Goal: Task Accomplishment & Management: Use online tool/utility

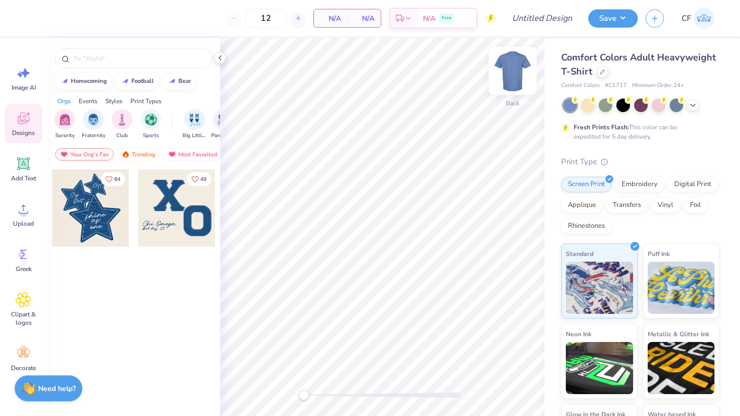
click at [505, 81] on img at bounding box center [513, 71] width 42 height 42
click at [129, 151] on div "Trending" at bounding box center [138, 154] width 43 height 13
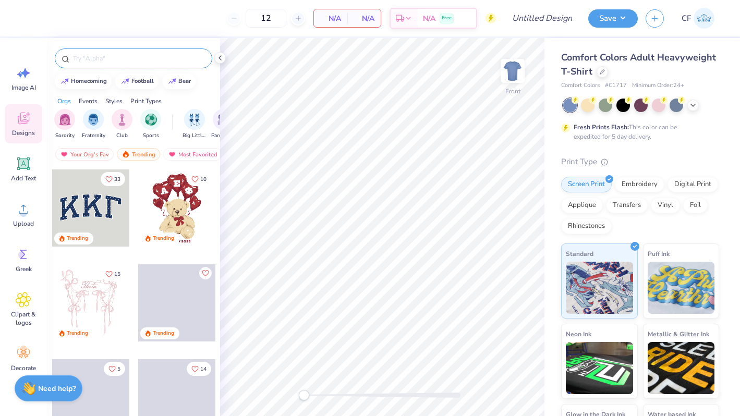
click at [124, 57] on input "text" at bounding box center [139, 58] width 134 height 10
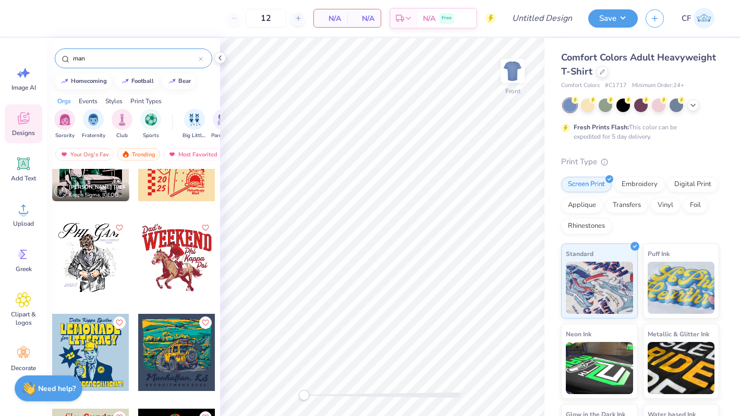
scroll to position [332, 0]
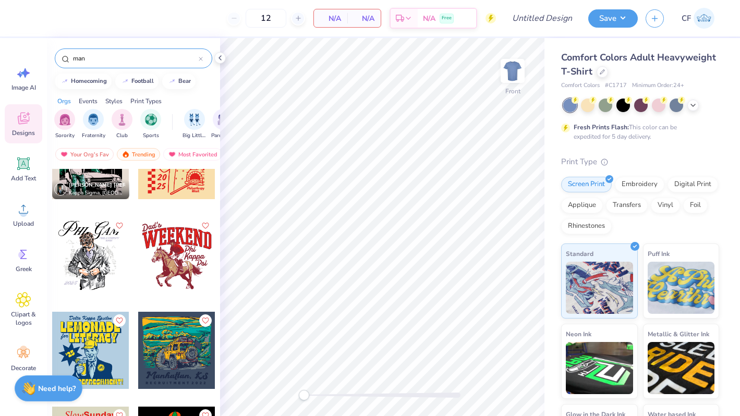
type input "man"
click at [95, 271] on div at bounding box center [90, 255] width 77 height 77
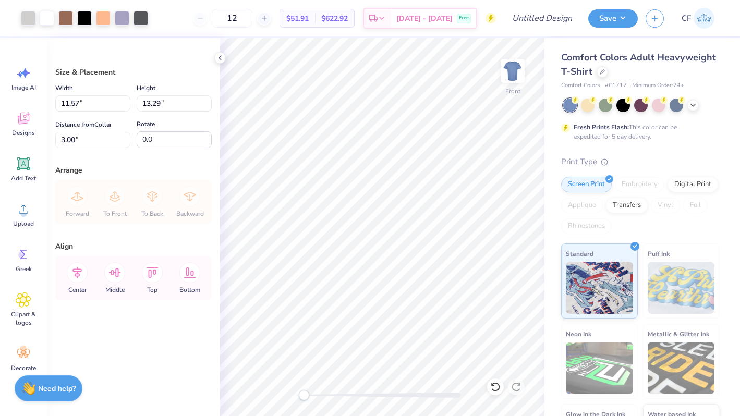
type input "12.33"
type input "14.17"
type input "3.01"
click at [60, 101] on input "12.33" at bounding box center [92, 103] width 75 height 16
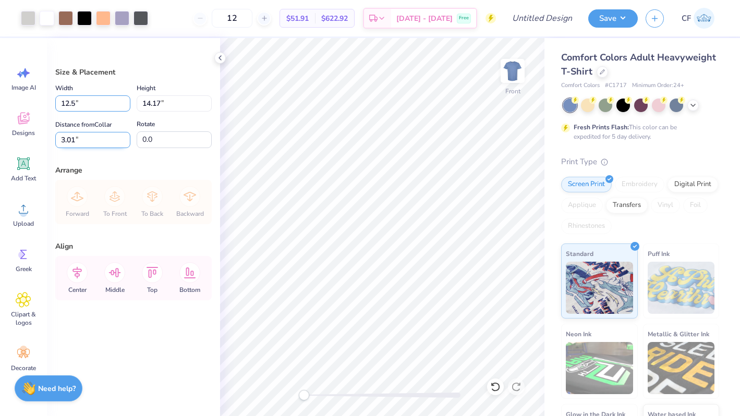
type input "12.50"
type input "14.37"
click at [83, 141] on input "2.91" at bounding box center [92, 140] width 75 height 16
type input "2"
type input "3"
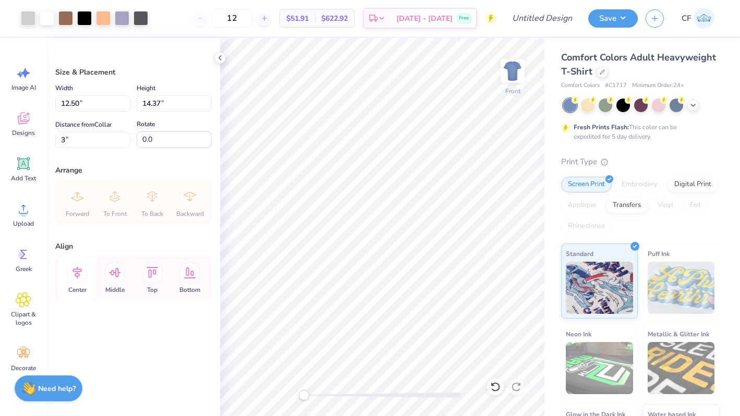
click at [78, 274] on icon at bounding box center [77, 273] width 9 height 12
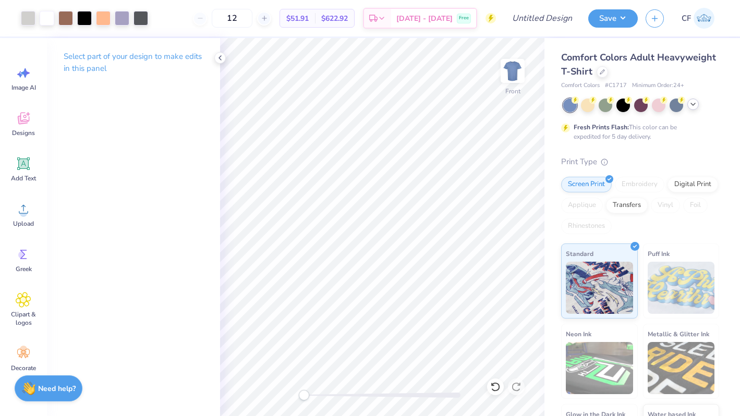
click at [693, 104] on icon at bounding box center [693, 104] width 8 height 8
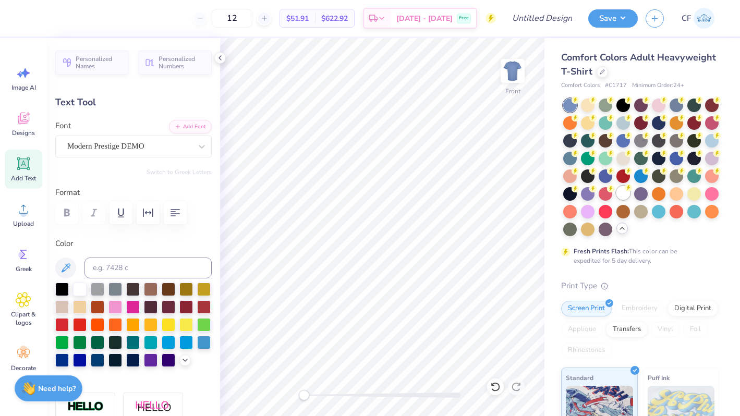
click at [623, 195] on div at bounding box center [624, 193] width 14 height 14
type textarea "P"
type textarea "Mr. Zeta"
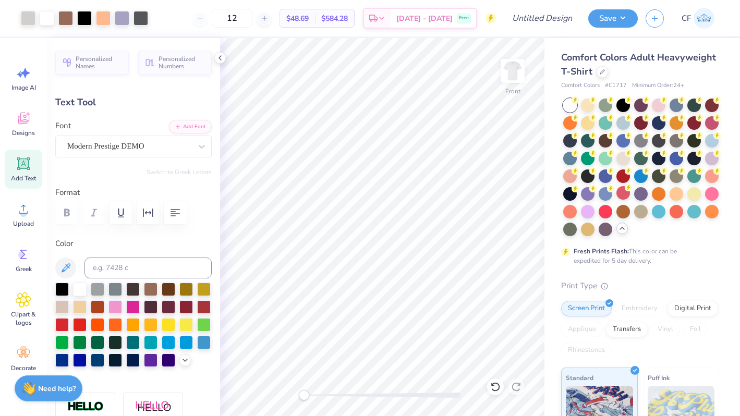
type input "13.14"
type input "3.44"
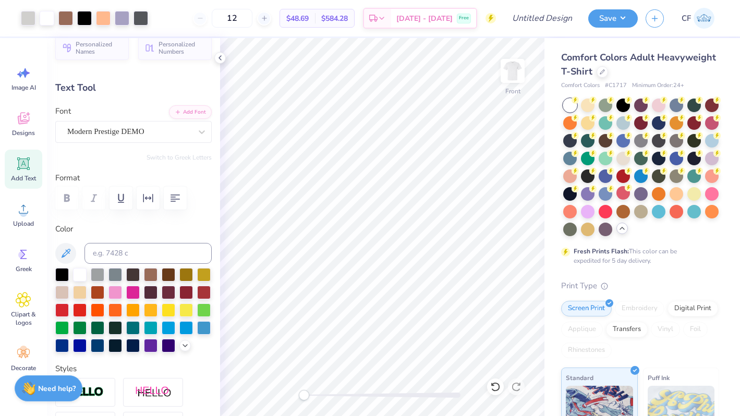
scroll to position [445, 0]
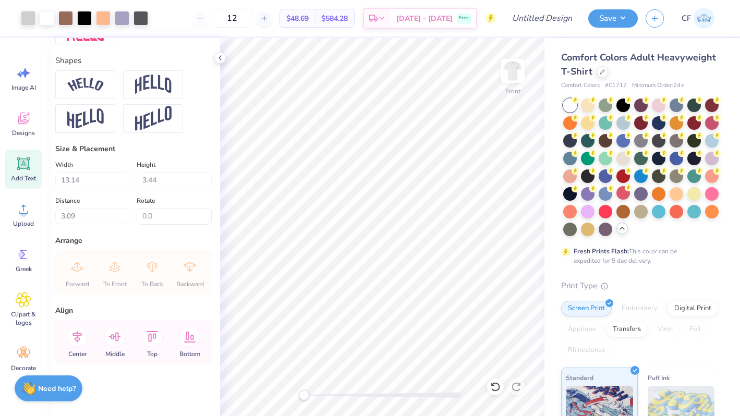
type input "3.00"
click at [75, 339] on icon at bounding box center [77, 337] width 9 height 12
click at [81, 341] on icon at bounding box center [77, 337] width 21 height 21
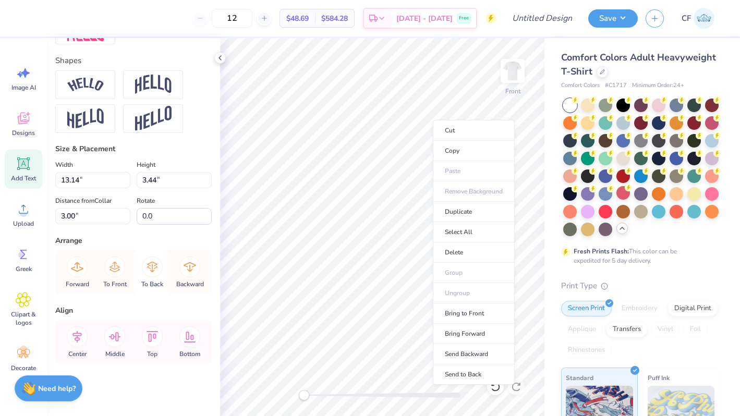
click at [153, 274] on icon at bounding box center [152, 267] width 21 height 21
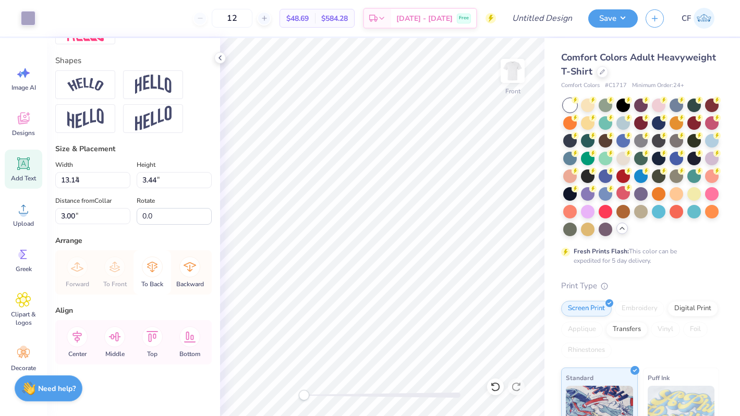
type input "1.30"
type input "0.42"
type input "6.90"
type textarea "2025"
type input "4.04"
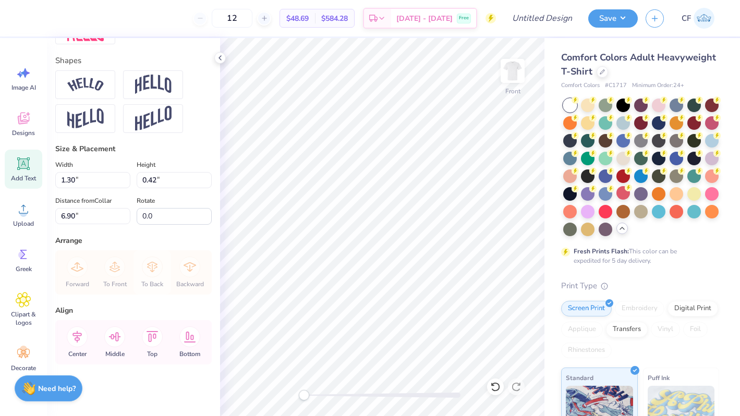
type input "0.46"
type input "6.37"
type textarea "Fall"
type input "1.62"
type input "0.40"
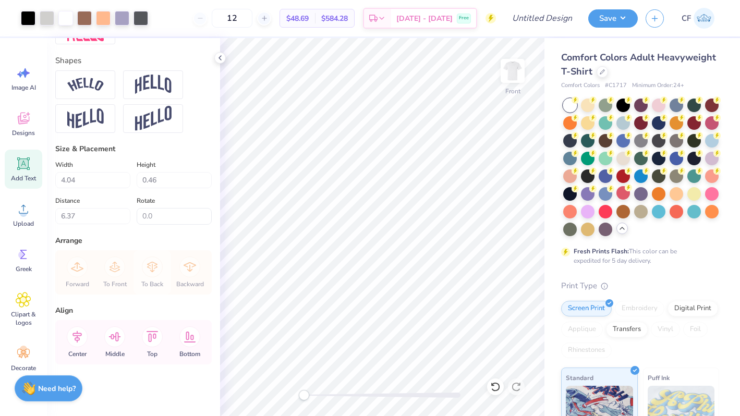
type input "6.83"
type input "2.48"
type input "0.75"
type input "15.53"
drag, startPoint x: 307, startPoint y: 392, endPoint x: 330, endPoint y: 392, distance: 23.5
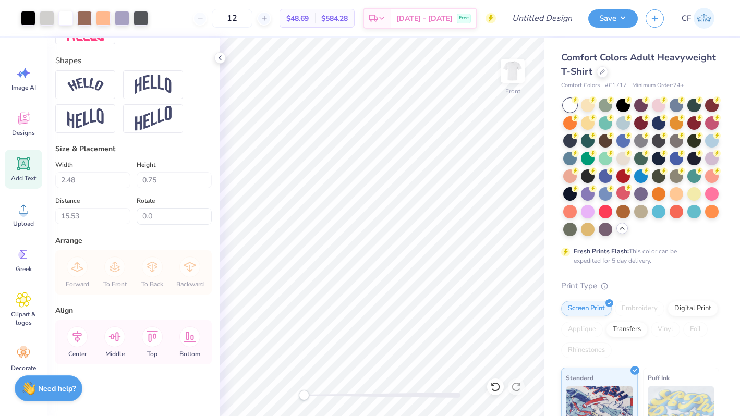
click at [330, 393] on div at bounding box center [382, 395] width 157 height 5
drag, startPoint x: 306, startPoint y: 397, endPoint x: 325, endPoint y: 397, distance: 18.8
click at [311, 397] on div "Accessibility label" at bounding box center [306, 395] width 10 height 10
type input "1.62"
type input "0.40"
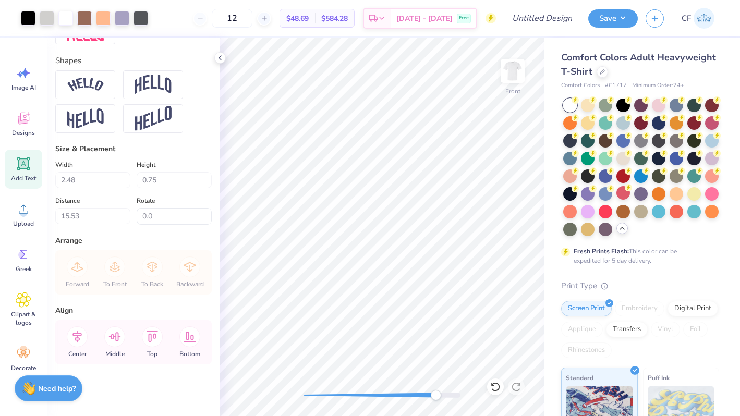
type input "7.05"
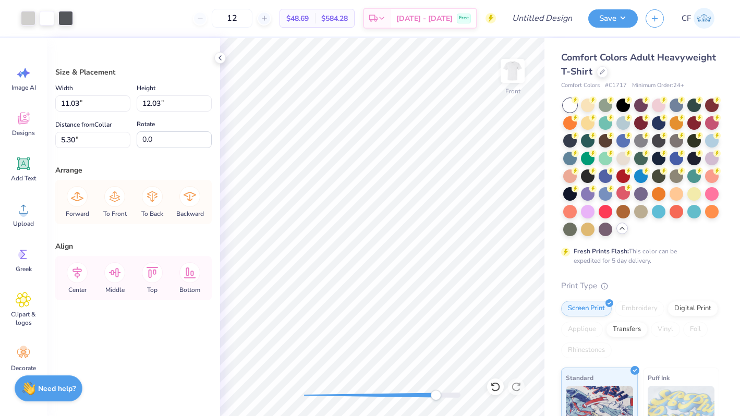
click at [314, 393] on div at bounding box center [382, 395] width 157 height 5
drag, startPoint x: 461, startPoint y: 397, endPoint x: 322, endPoint y: 395, distance: 139.3
click at [322, 395] on div at bounding box center [382, 395] width 157 height 5
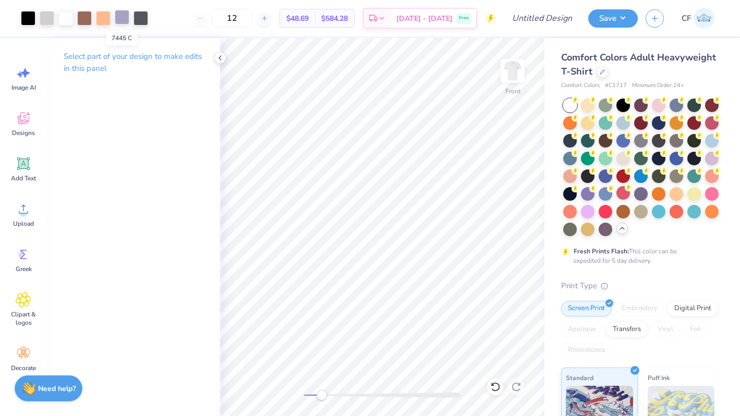
click at [122, 19] on div at bounding box center [122, 17] width 15 height 15
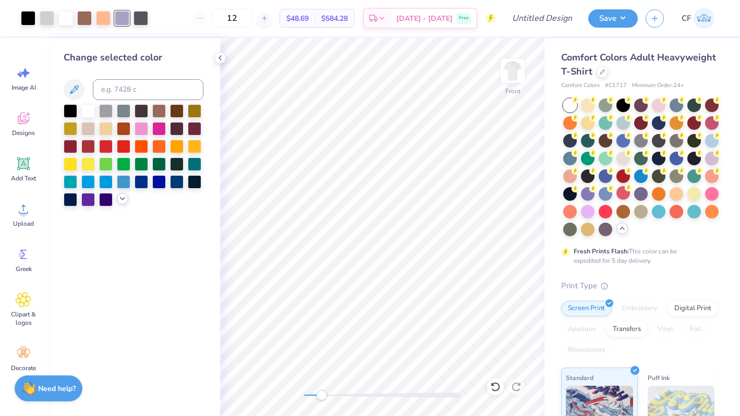
click at [122, 201] on icon at bounding box center [122, 199] width 8 height 8
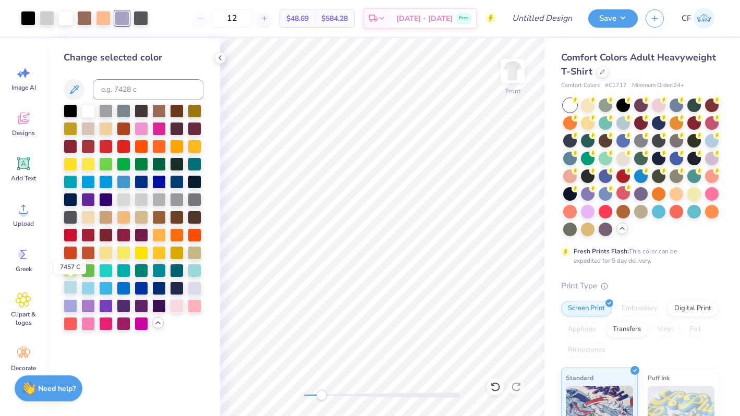
click at [67, 292] on div at bounding box center [71, 288] width 14 height 14
click at [144, 18] on div at bounding box center [141, 17] width 15 height 15
click at [70, 113] on div at bounding box center [71, 110] width 14 height 14
click at [120, 16] on div at bounding box center [122, 17] width 15 height 15
click at [174, 181] on div at bounding box center [177, 181] width 14 height 14
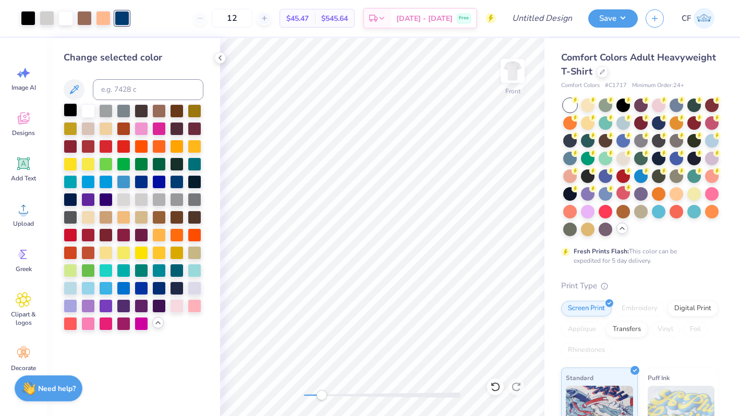
click at [68, 111] on div at bounding box center [71, 110] width 14 height 14
click at [42, 21] on div at bounding box center [47, 17] width 15 height 15
click at [71, 112] on div at bounding box center [71, 110] width 14 height 14
click at [299, 395] on div "Accessibility label" at bounding box center [304, 395] width 10 height 10
drag, startPoint x: 314, startPoint y: 396, endPoint x: 302, endPoint y: 395, distance: 12.5
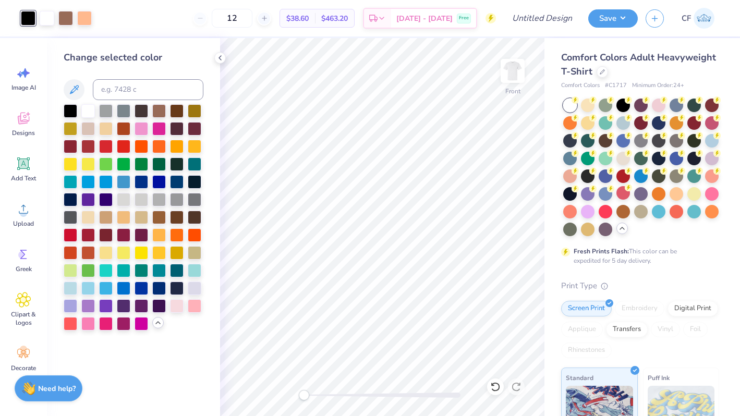
click at [302, 395] on div "Accessibility label" at bounding box center [304, 395] width 10 height 10
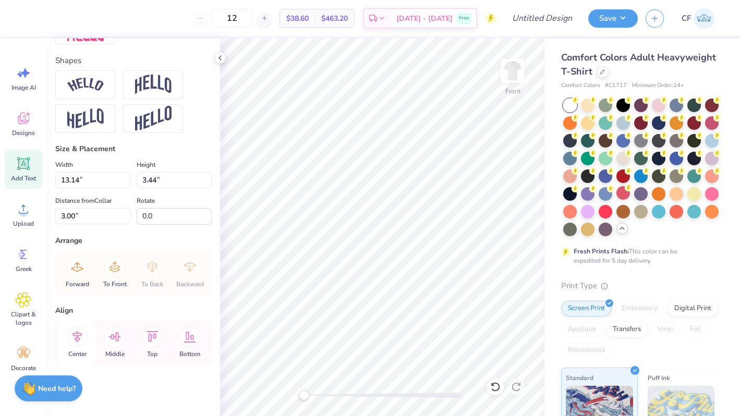
click at [74, 338] on icon at bounding box center [77, 337] width 21 height 21
click at [75, 345] on icon at bounding box center [77, 337] width 21 height 21
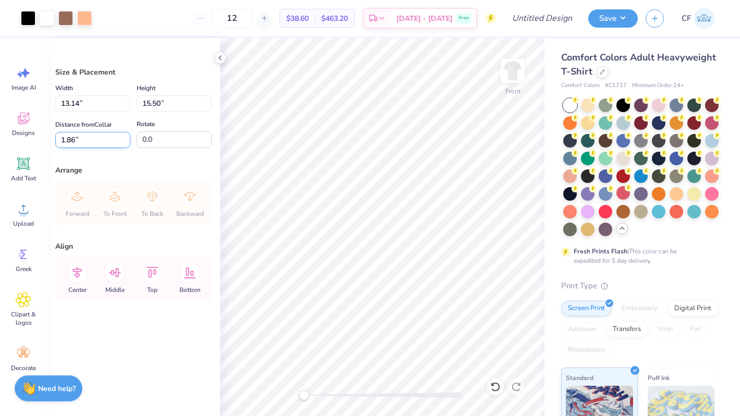
click at [83, 137] on input "1.86" at bounding box center [92, 140] width 75 height 16
type input "3.00"
click at [76, 282] on icon at bounding box center [77, 272] width 21 height 21
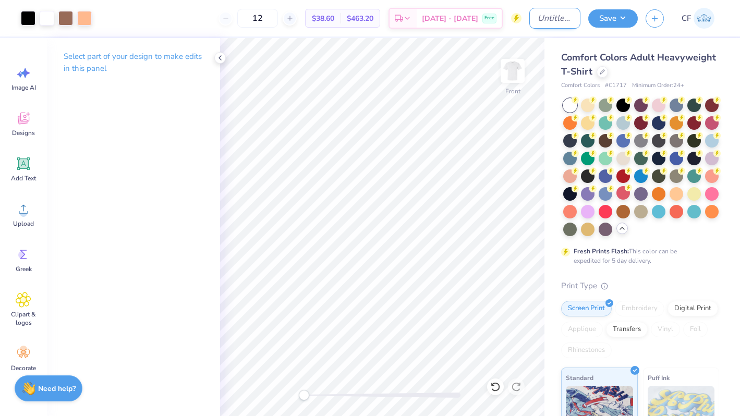
click at [546, 14] on input "Design Title" at bounding box center [555, 18] width 51 height 21
click at [603, 20] on button "Save" at bounding box center [614, 17] width 50 height 18
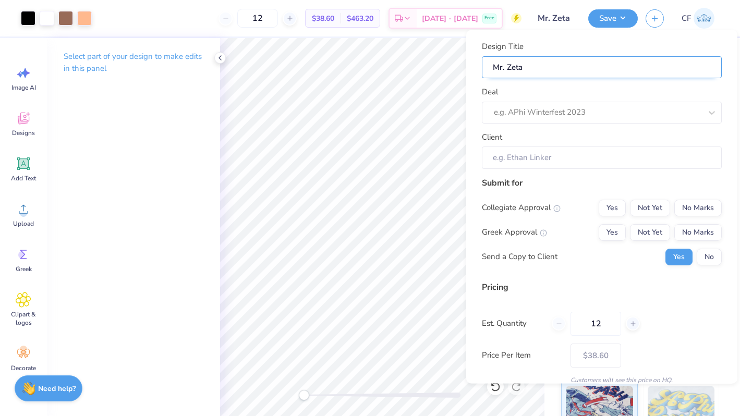
click at [557, 61] on input "Mr. Zeta" at bounding box center [602, 67] width 240 height 22
type input "Mr. Zeta"
type input "Mr. Zeta '"
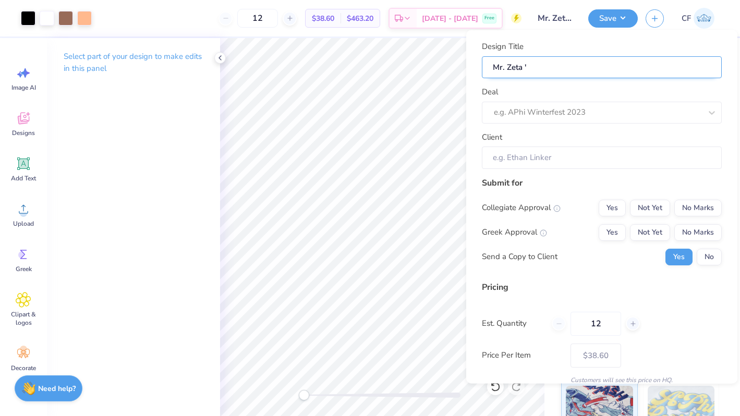
type input "Mr. Zeta '2"
type input "Mr. Zeta '25"
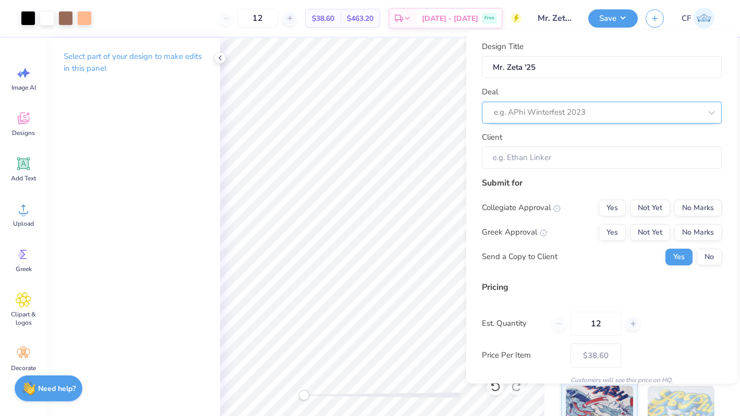
click at [576, 111] on div at bounding box center [598, 112] width 208 height 14
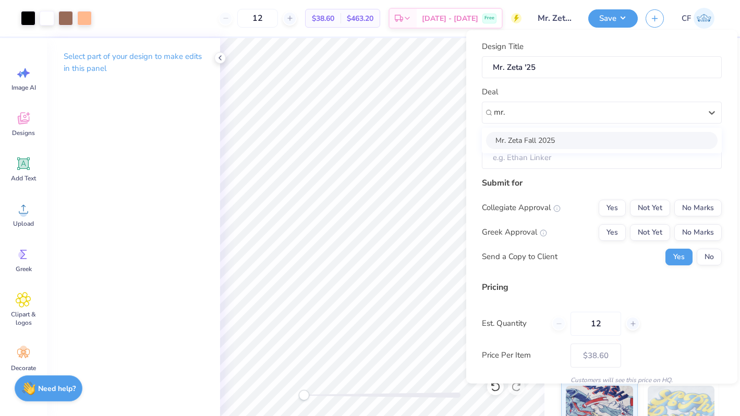
click at [554, 137] on div "Mr. Zeta Fall 2025" at bounding box center [602, 139] width 232 height 17
type input "mr."
type input "[PERSON_NAME]"
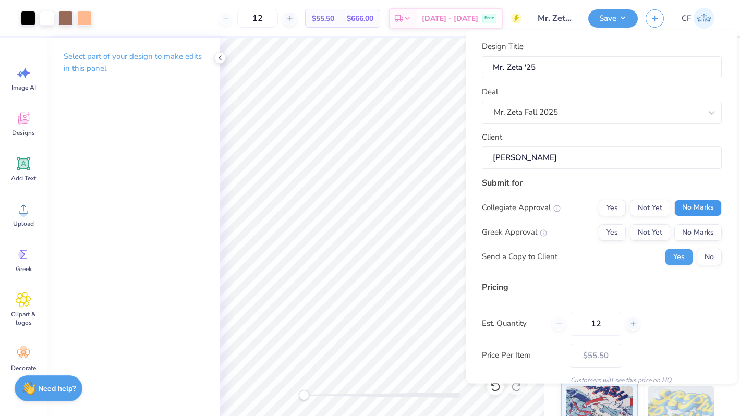
click at [697, 202] on button "No Marks" at bounding box center [698, 207] width 47 height 17
click at [613, 235] on button "Yes" at bounding box center [612, 232] width 27 height 17
type input "$45.77"
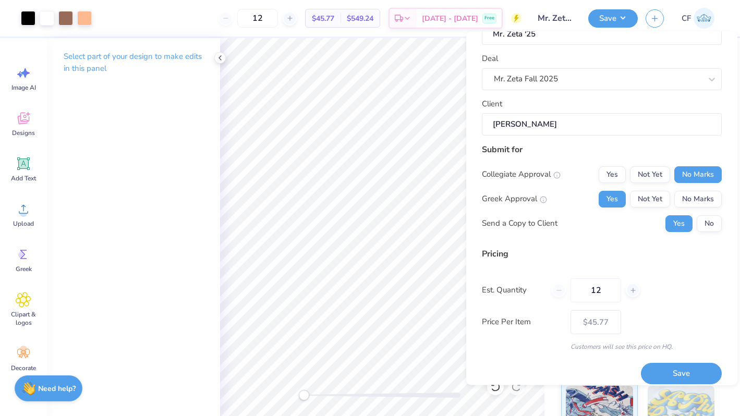
scroll to position [44, 0]
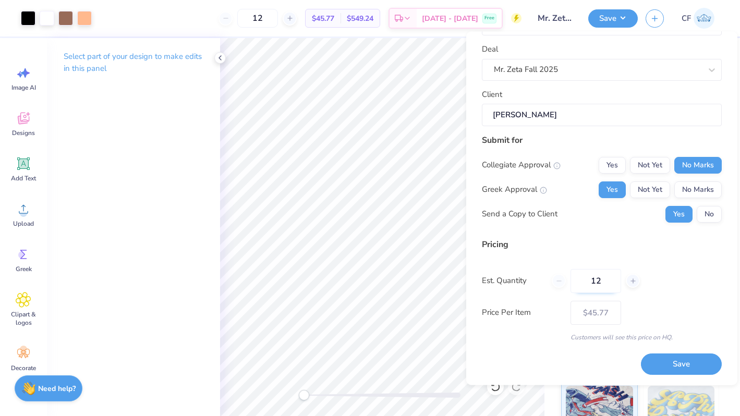
click at [602, 280] on input "12" at bounding box center [596, 281] width 51 height 24
click at [590, 280] on input "12" at bounding box center [596, 281] width 51 height 24
type input "24"
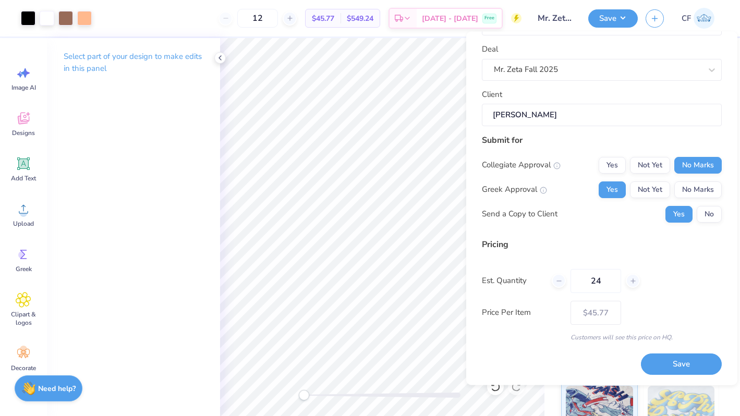
type input "24"
type input "$28.81"
type input "24"
click at [684, 368] on button "Save" at bounding box center [681, 364] width 81 height 21
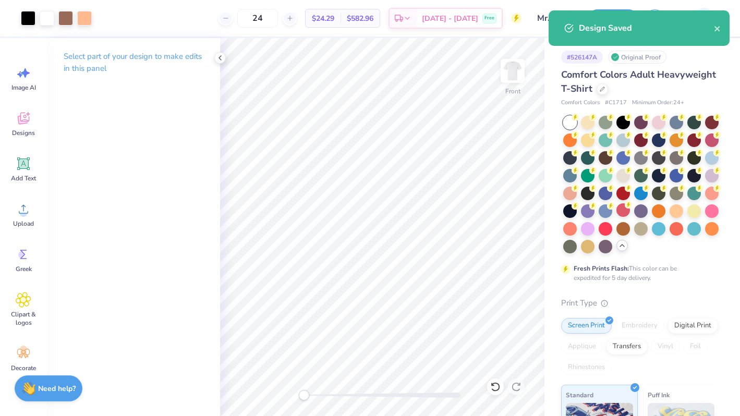
type input "$28.81"
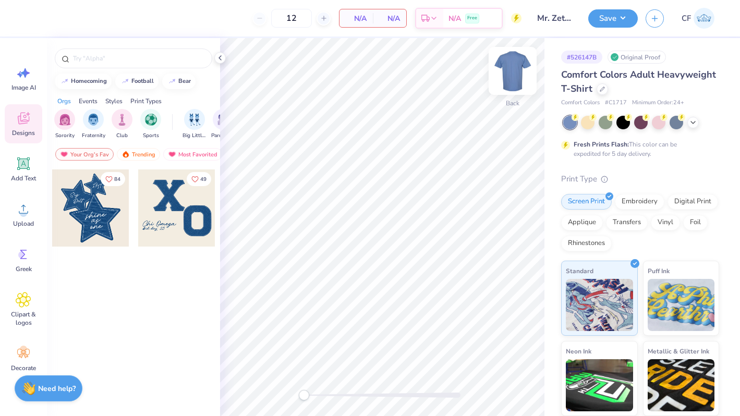
click at [502, 62] on img at bounding box center [513, 71] width 42 height 42
click at [128, 149] on div "Trending" at bounding box center [138, 154] width 43 height 13
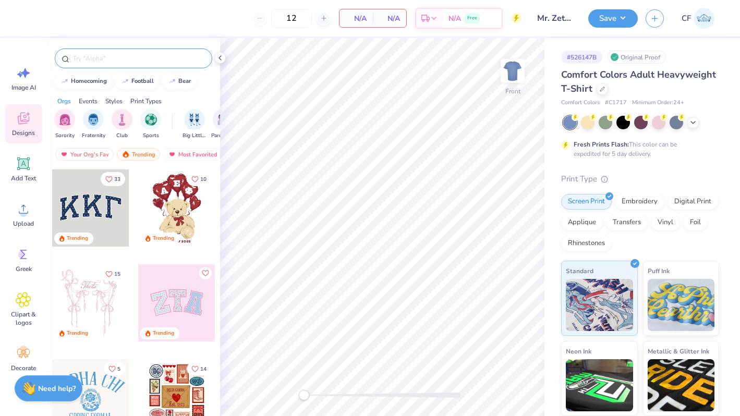
click at [141, 58] on input "text" at bounding box center [139, 58] width 134 height 10
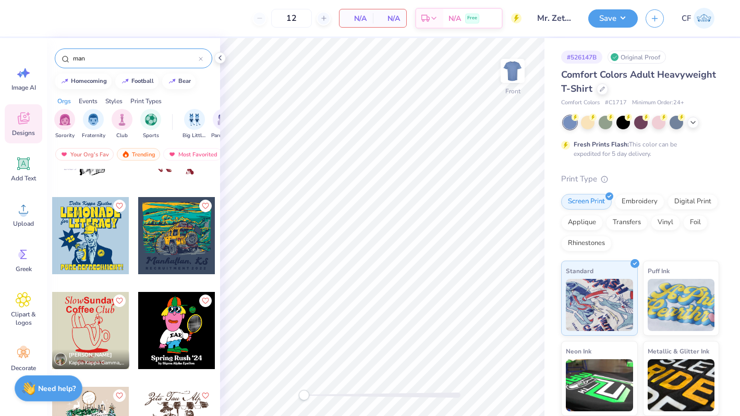
scroll to position [205, 0]
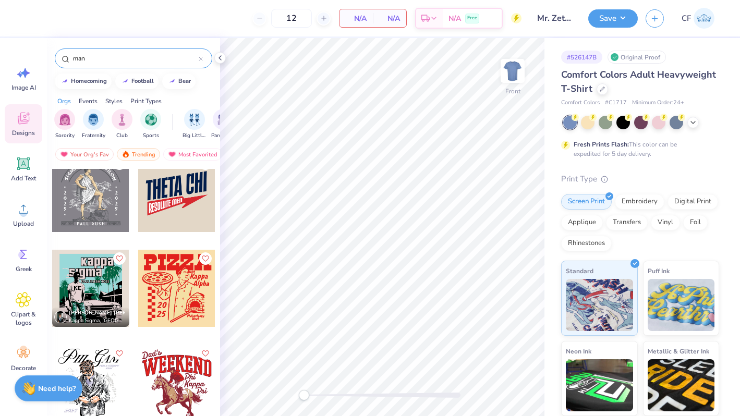
click at [107, 60] on input "man" at bounding box center [135, 58] width 127 height 10
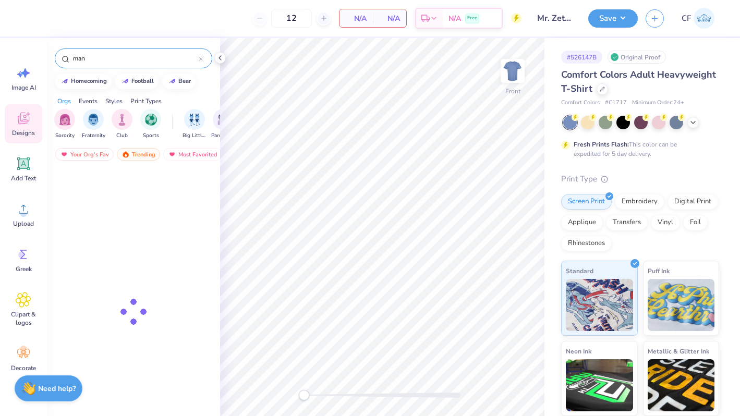
click at [107, 60] on input "man" at bounding box center [135, 58] width 127 height 10
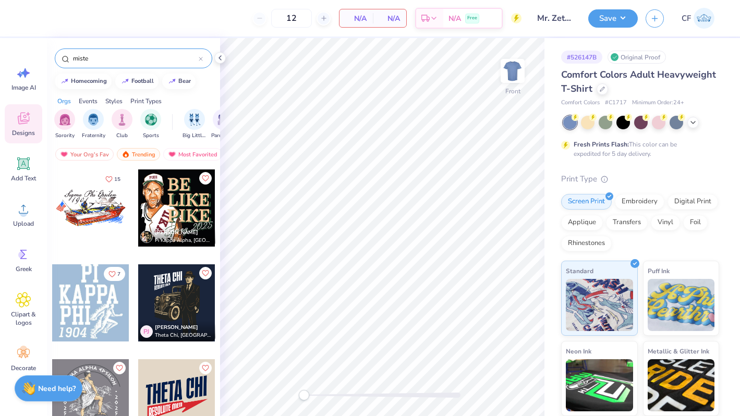
type input "mister"
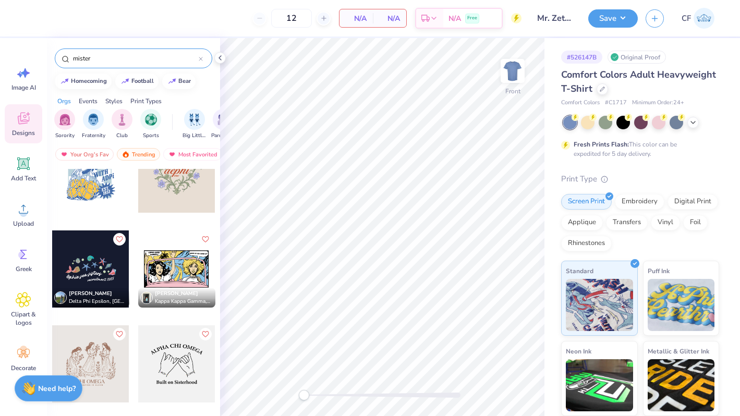
scroll to position [246, 0]
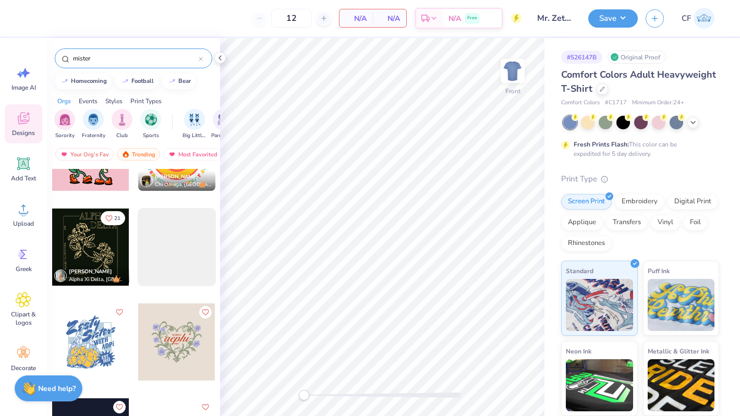
click at [201, 57] on icon at bounding box center [200, 58] width 3 height 3
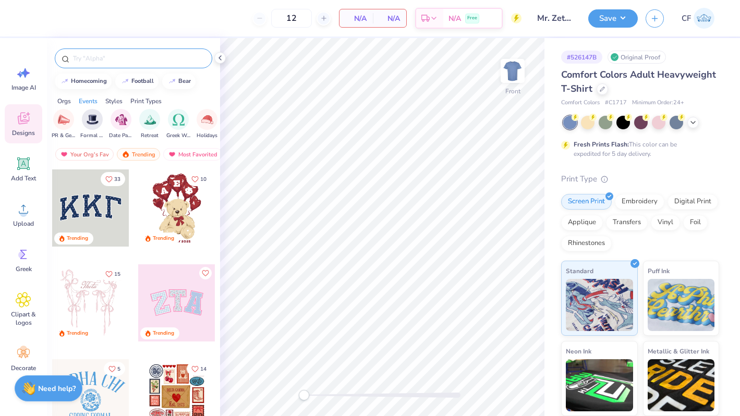
scroll to position [0, 286]
click at [84, 124] on img "filter for Formal & Semi" at bounding box center [81, 119] width 12 height 12
click at [111, 124] on img "filter for Date Parties & Socials" at bounding box center [109, 119] width 12 height 12
click at [59, 122] on img "filter for Sorority" at bounding box center [65, 119] width 12 height 12
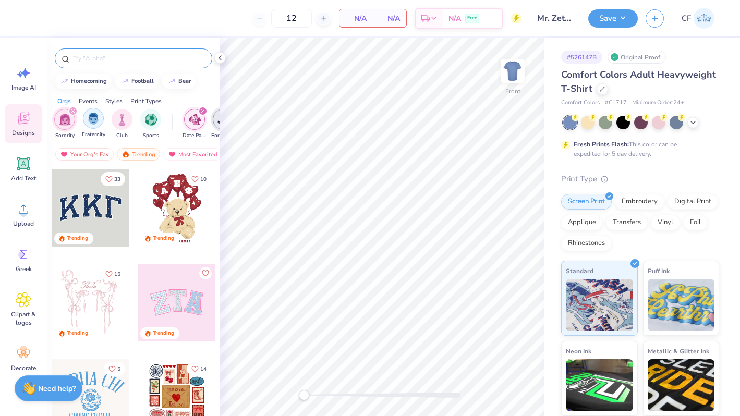
click at [102, 122] on div "filter for Fraternity" at bounding box center [93, 118] width 21 height 21
click at [164, 120] on img "filter for Classic" at bounding box center [163, 119] width 12 height 12
click at [164, 120] on img "filter for Classic" at bounding box center [163, 120] width 12 height 12
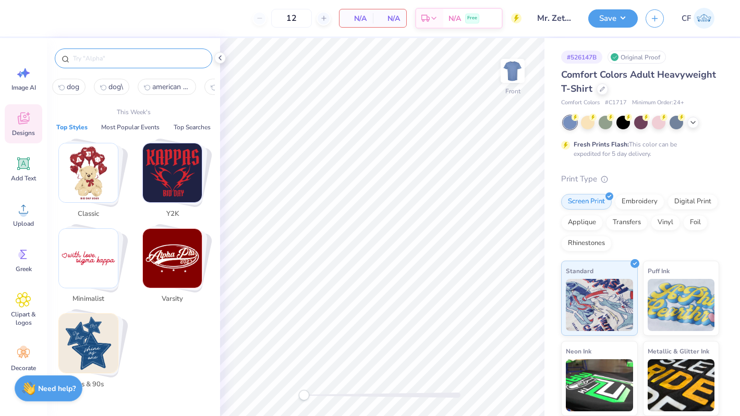
click at [129, 59] on input "text" at bounding box center [139, 58] width 134 height 10
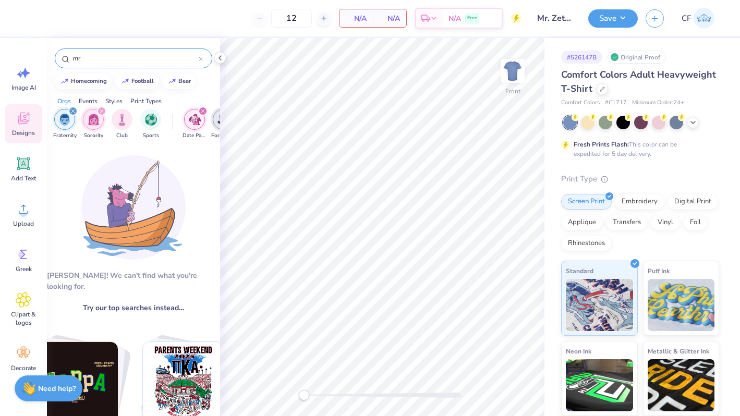
type input "m"
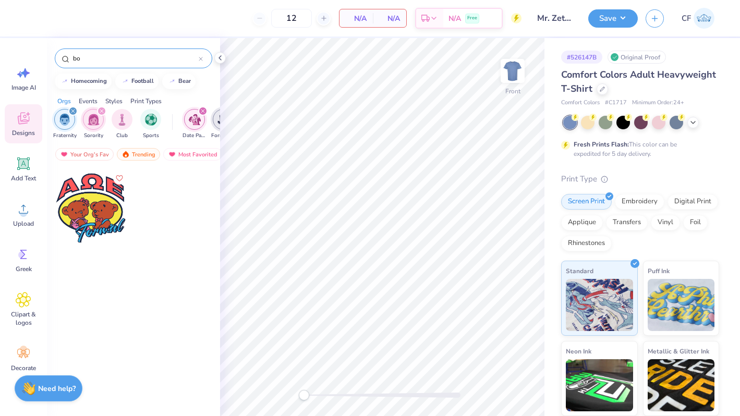
type input "b"
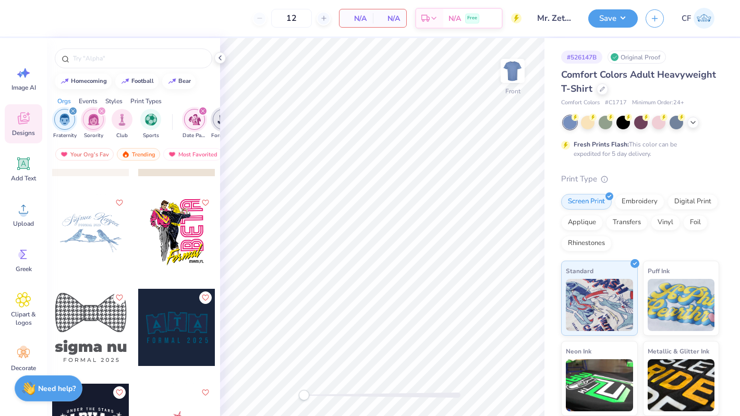
scroll to position [6245, 0]
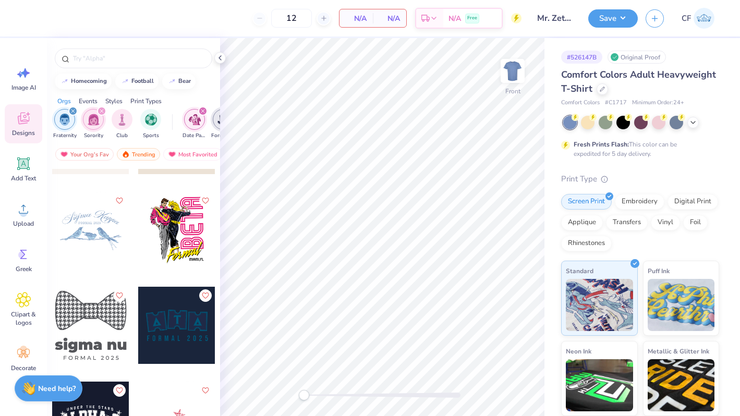
click at [186, 239] on div at bounding box center [176, 230] width 77 height 77
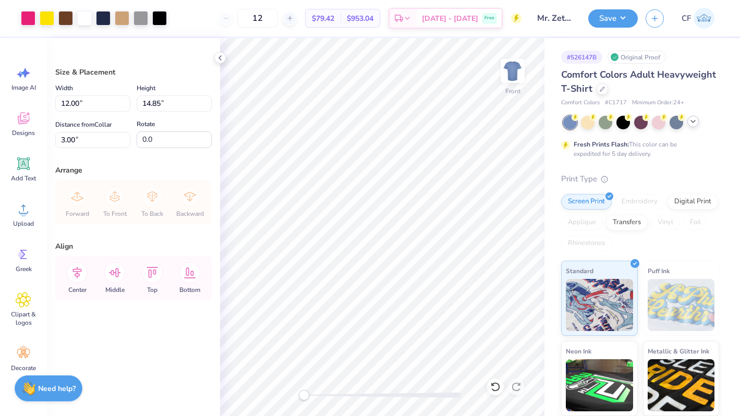
click at [693, 122] on polyline at bounding box center [693, 122] width 4 height 2
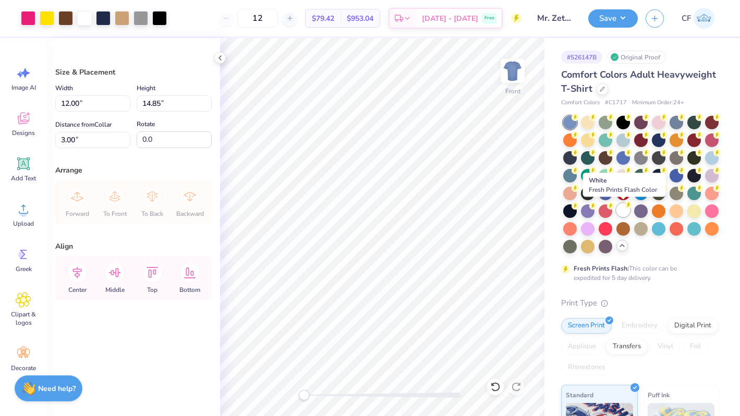
click at [625, 214] on div at bounding box center [624, 210] width 14 height 14
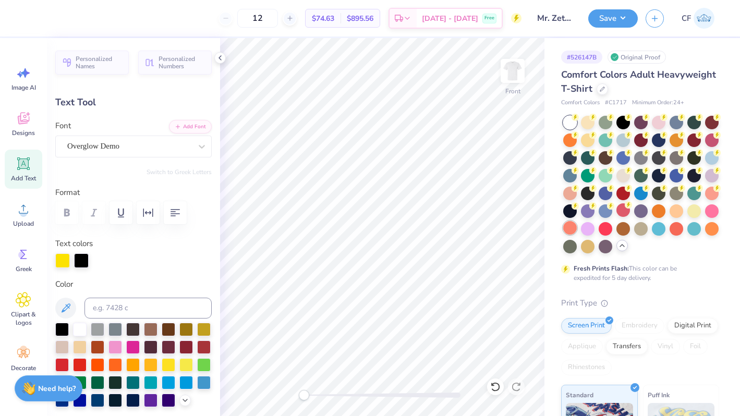
type textarea "Mr."
type input "0.0"
type input "5.28"
type input "11.69"
type input "3.00"
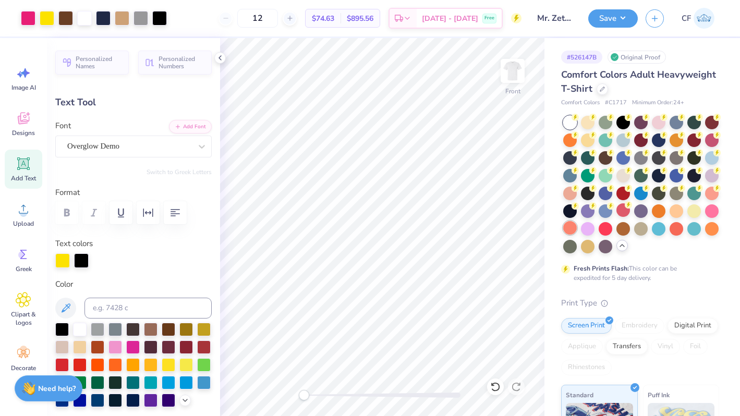
type input "-90.9"
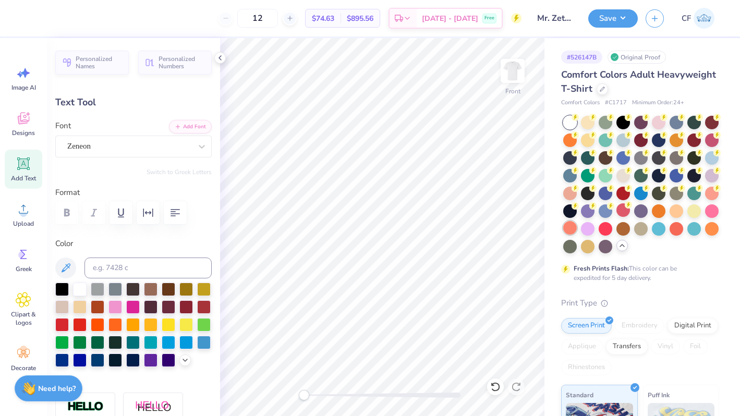
type textarea "ZETA"
type input "0.0"
type input "3.16"
type input "0.69"
type input "16.68"
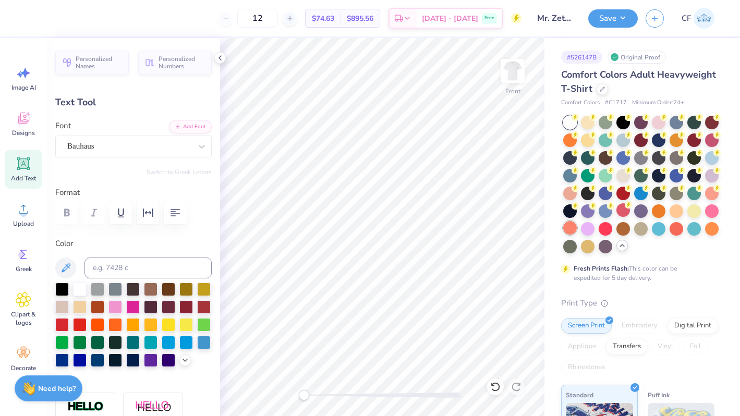
type textarea ","
type textarea "FALL, 2025"
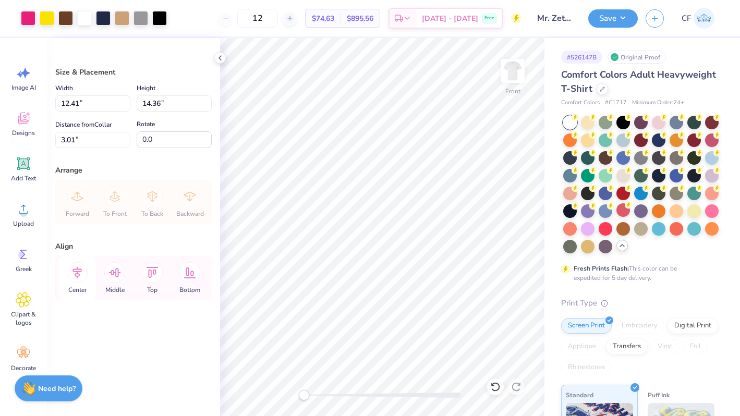
click at [75, 274] on icon at bounding box center [77, 272] width 21 height 21
click at [80, 137] on input "3.01" at bounding box center [92, 140] width 75 height 16
type input "3.00"
click at [79, 274] on icon at bounding box center [77, 273] width 9 height 12
click at [91, 110] on input "12.41" at bounding box center [92, 103] width 75 height 16
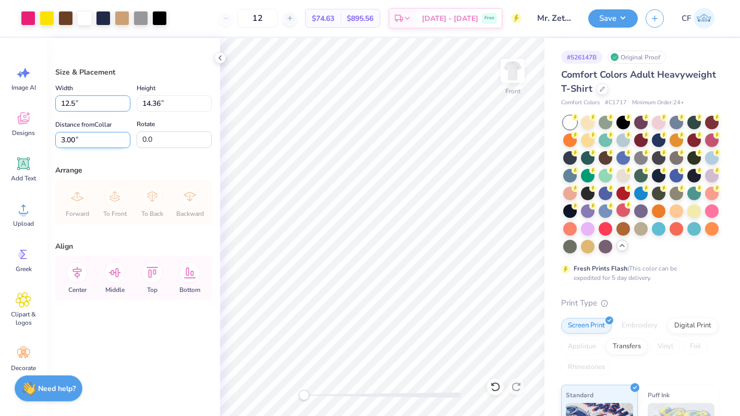
type input "12.50"
type input "14.46"
click at [85, 138] on input "2.95" at bounding box center [92, 140] width 75 height 16
click at [70, 139] on input "2.95" at bounding box center [92, 140] width 75 height 16
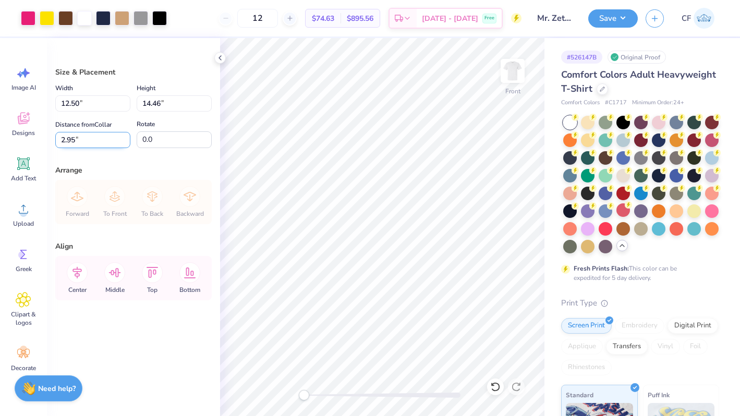
click at [70, 139] on input "2.95" at bounding box center [92, 140] width 75 height 16
type input "3.00"
click at [77, 274] on icon at bounding box center [77, 273] width 9 height 12
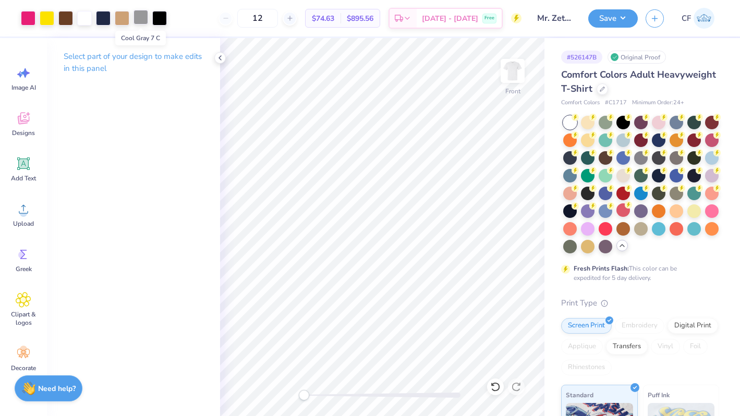
click at [147, 22] on div at bounding box center [141, 17] width 15 height 15
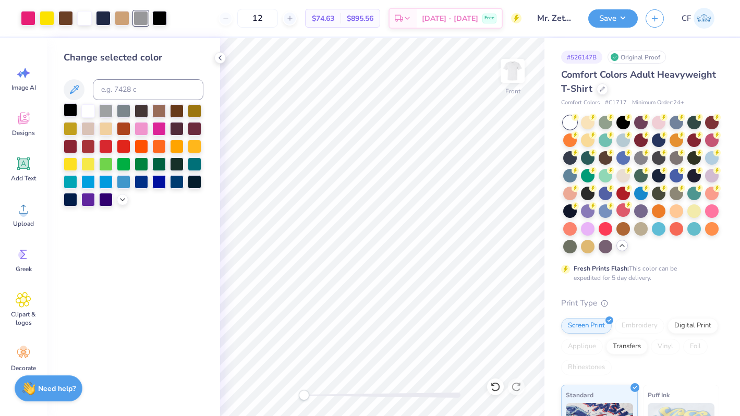
click at [69, 114] on div at bounding box center [71, 110] width 14 height 14
click at [103, 16] on div at bounding box center [103, 17] width 15 height 15
click at [71, 112] on div at bounding box center [71, 110] width 14 height 14
click at [30, 17] on div at bounding box center [28, 17] width 15 height 15
click at [118, 204] on div at bounding box center [134, 155] width 140 height 102
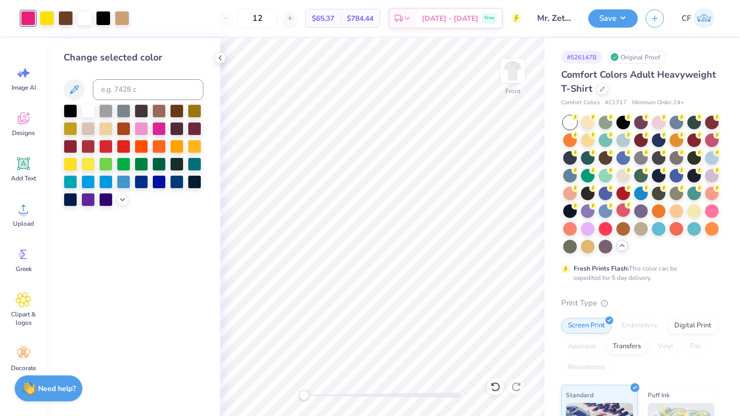
click at [118, 204] on div at bounding box center [134, 155] width 140 height 102
click at [122, 201] on icon at bounding box center [122, 199] width 8 height 8
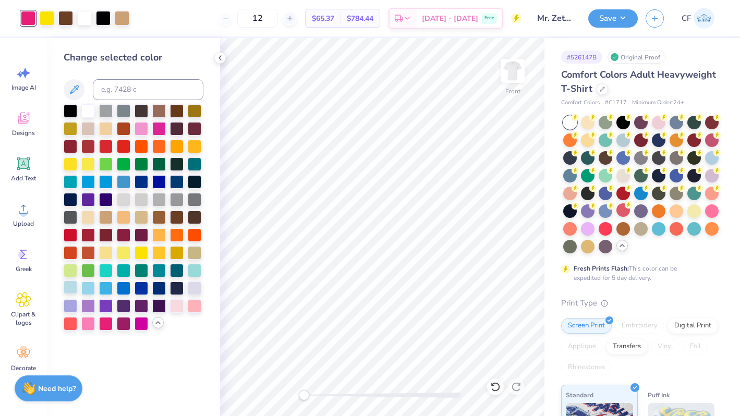
click at [68, 290] on div at bounding box center [71, 288] width 14 height 14
click at [86, 291] on div at bounding box center [88, 288] width 14 height 14
click at [106, 290] on div at bounding box center [106, 288] width 14 height 14
click at [605, 14] on button "Save" at bounding box center [614, 17] width 50 height 18
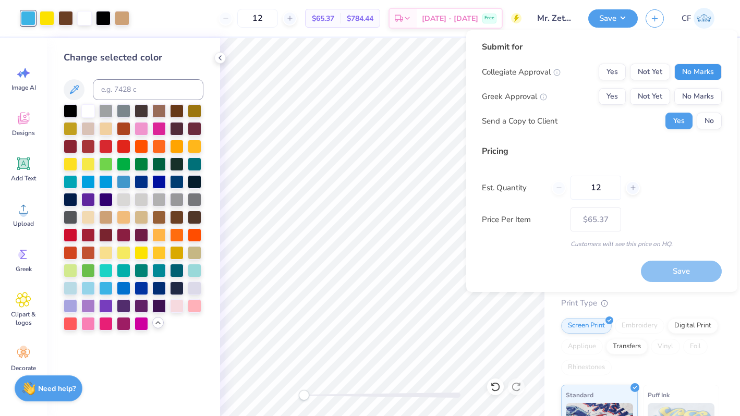
click at [715, 71] on button "No Marks" at bounding box center [698, 72] width 47 height 17
click at [618, 100] on button "Yes" at bounding box center [612, 96] width 27 height 17
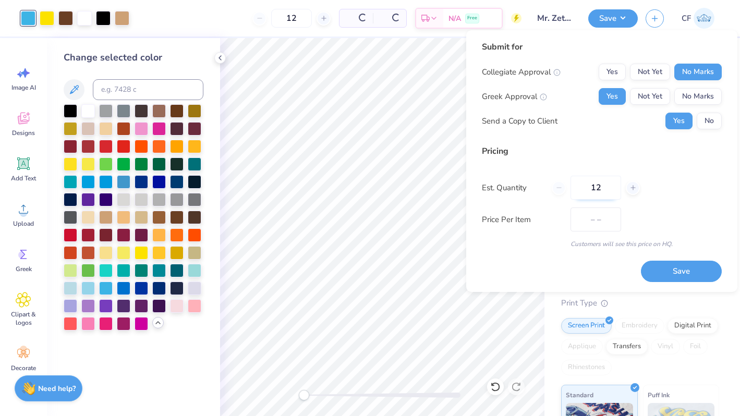
click at [592, 197] on input "12" at bounding box center [596, 188] width 51 height 24
type input "$53.92"
click at [594, 187] on input "12" at bounding box center [596, 188] width 51 height 24
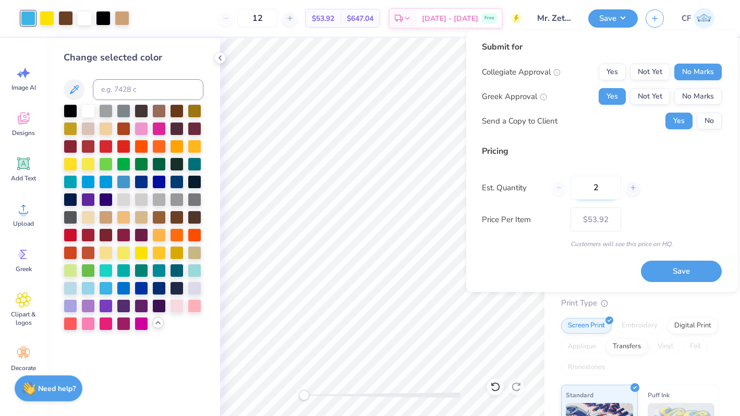
type input "24"
type input "$35.10"
type input "24"
click at [681, 267] on button "Save" at bounding box center [681, 271] width 81 height 21
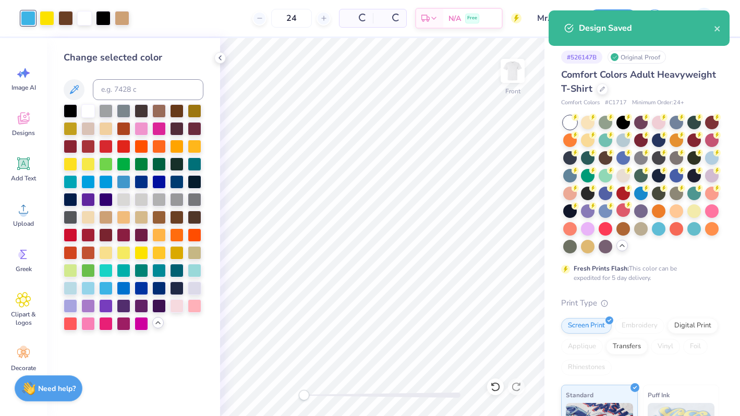
type input "– –"
